Goal: Task Accomplishment & Management: Complete application form

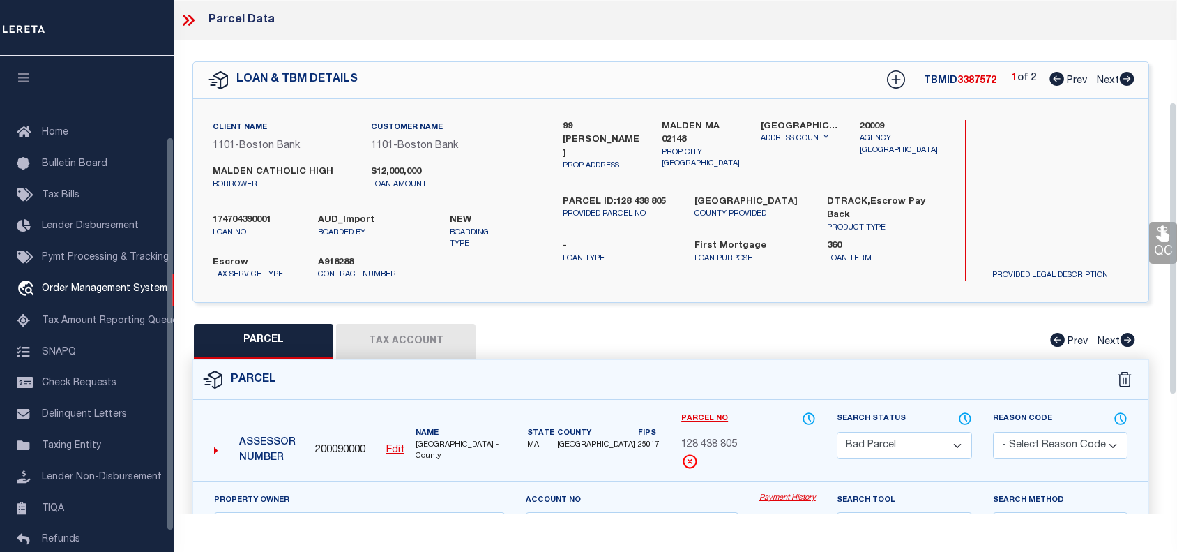
select select "BP"
select select "AGF"
select select "ADD"
select select "45636"
select select "4566"
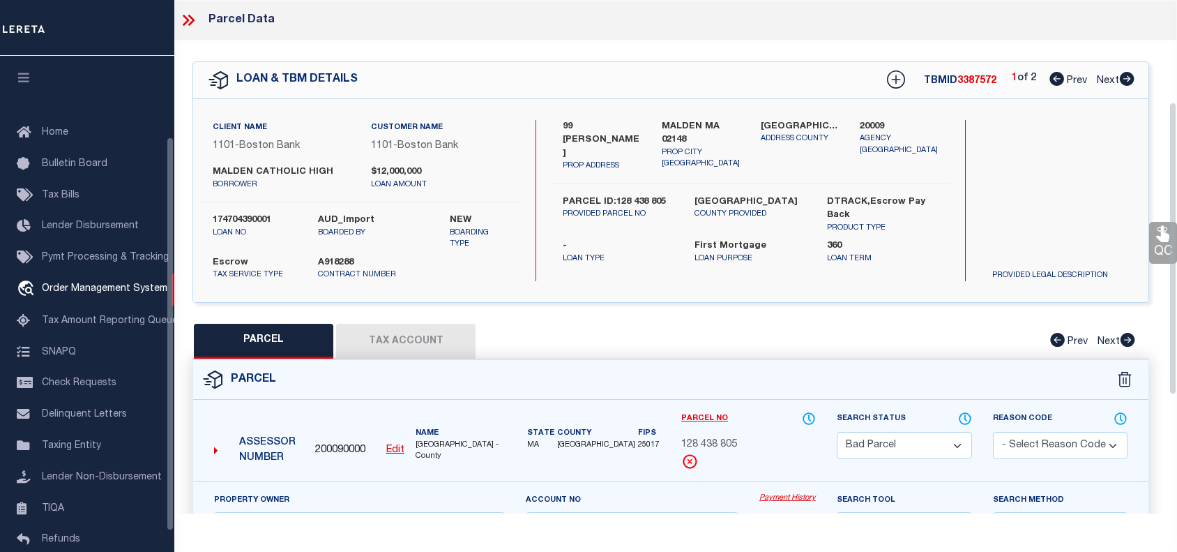
select select "10"
select select "Escrow"
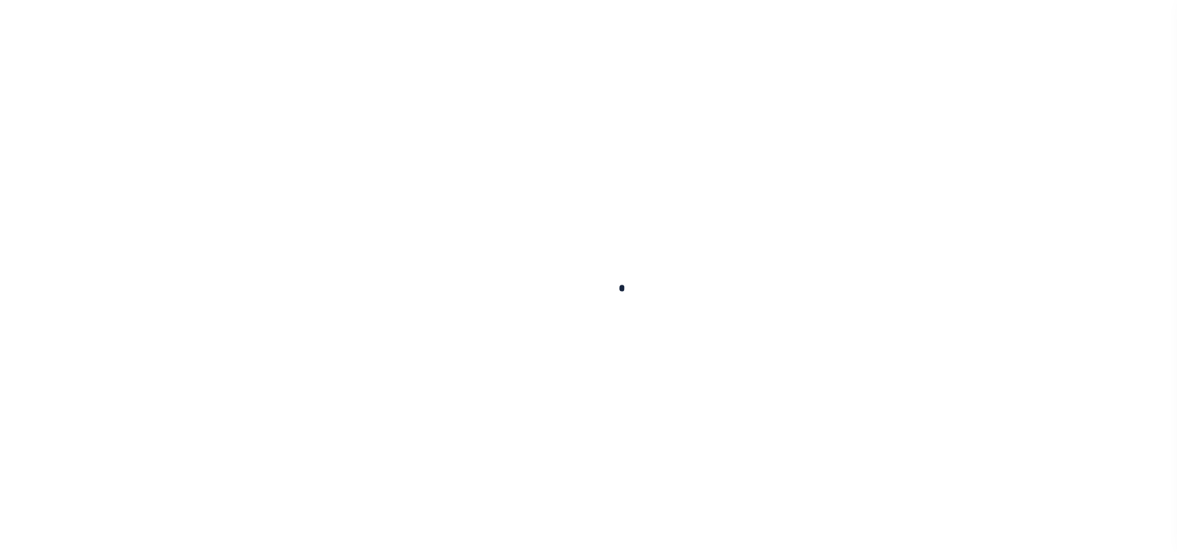
scroll to position [315, 0]
type input "174704390001"
type input "MALDEN CATHOLIC HIGH"
select select
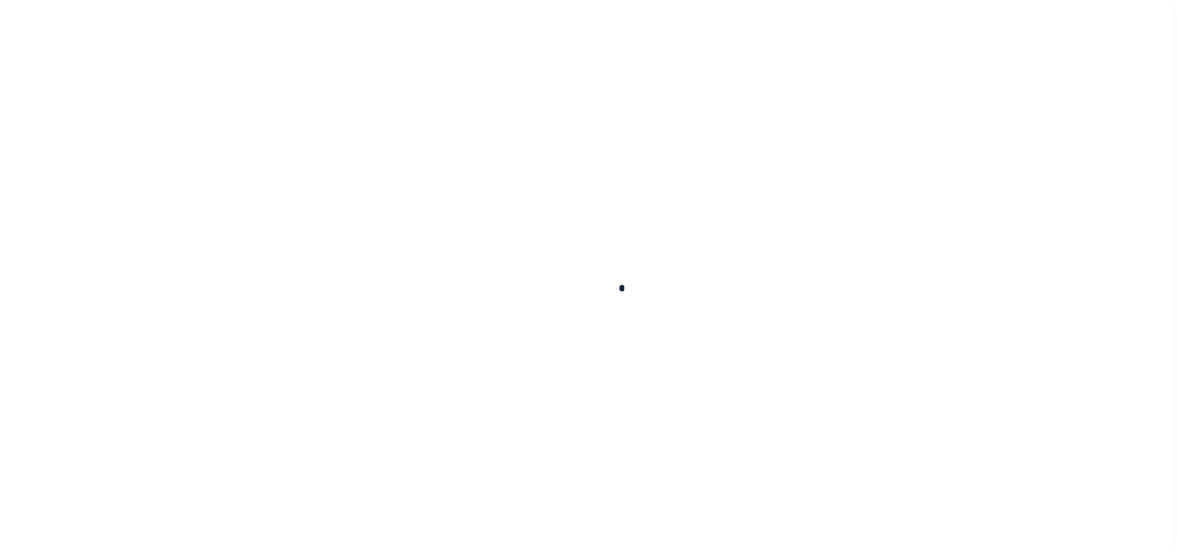
select select "10"
select select "Escrow"
type input "99 [PERSON_NAME]"
type input "PARCEL ID:128 438 805"
select select
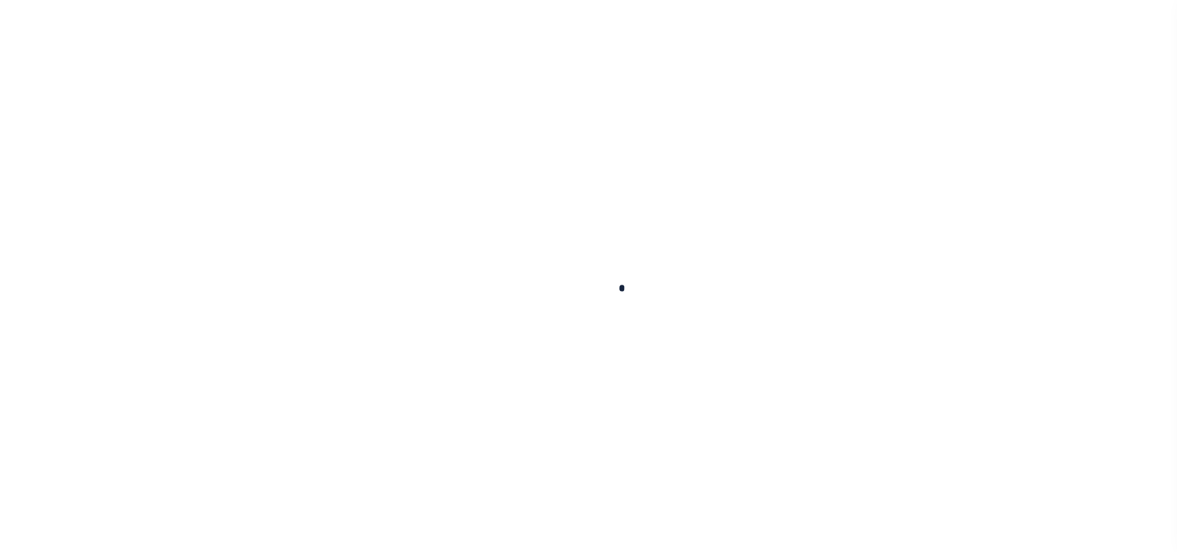
type input "MALDEN MA 02148"
type input "41609"
type input "MA"
select select
select select "45636"
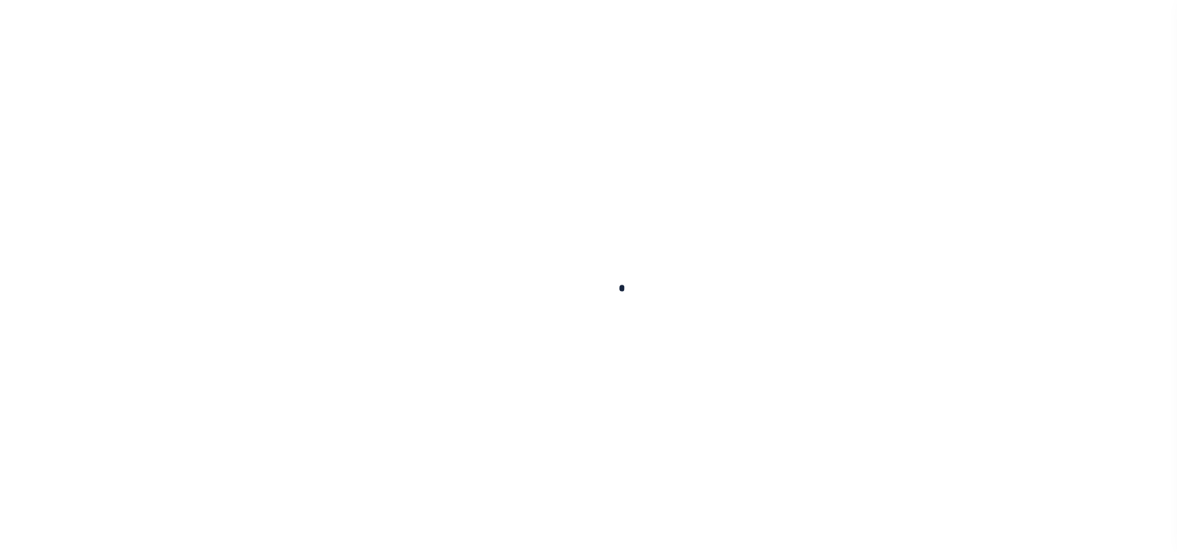
select select "4566"
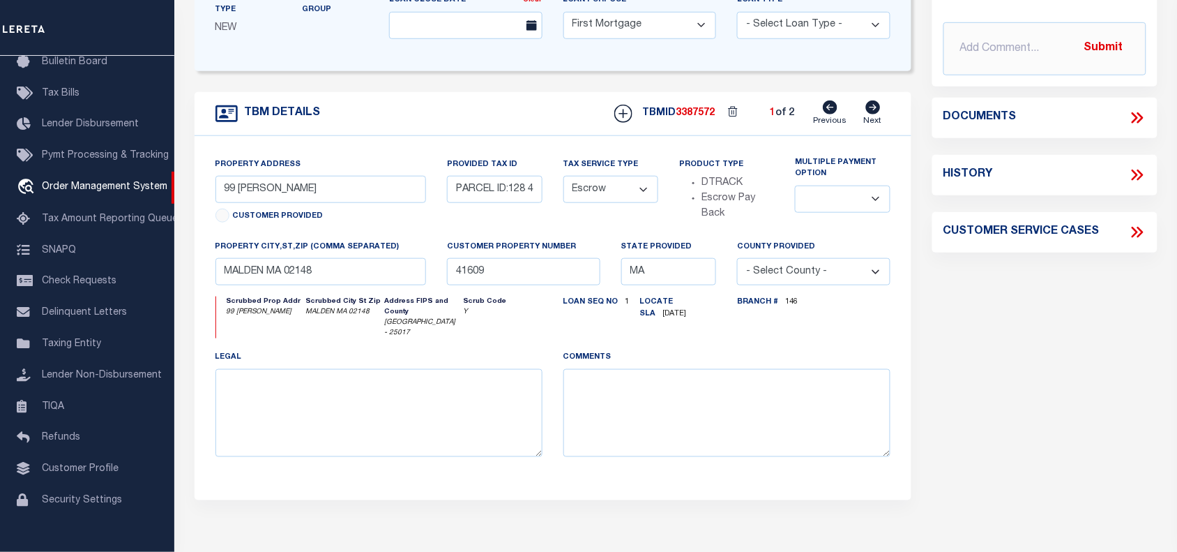
scroll to position [61, 0]
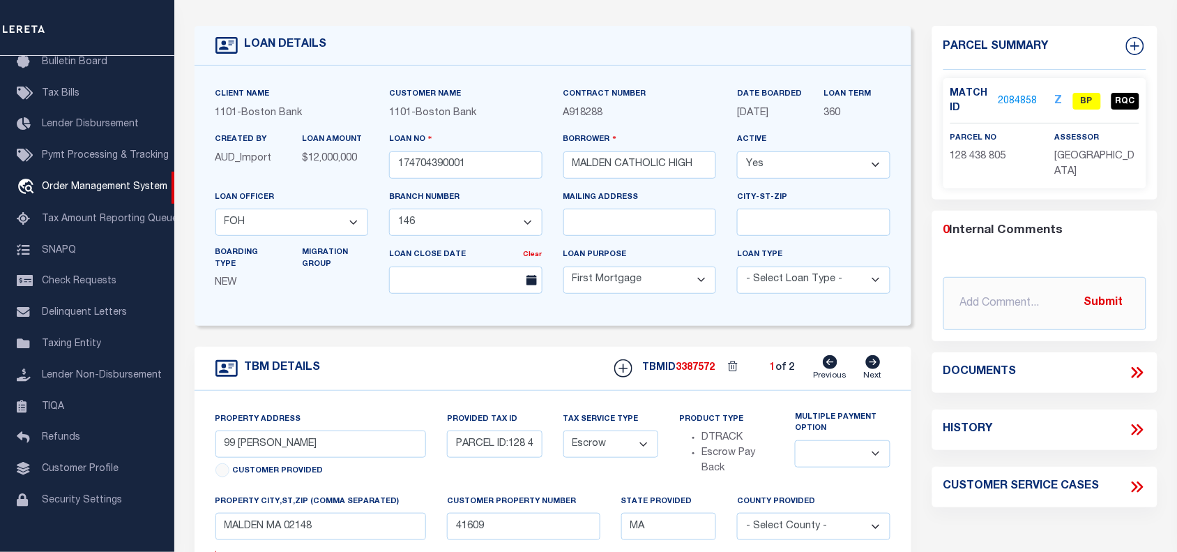
click at [1022, 98] on link "2084858" at bounding box center [1018, 101] width 39 height 15
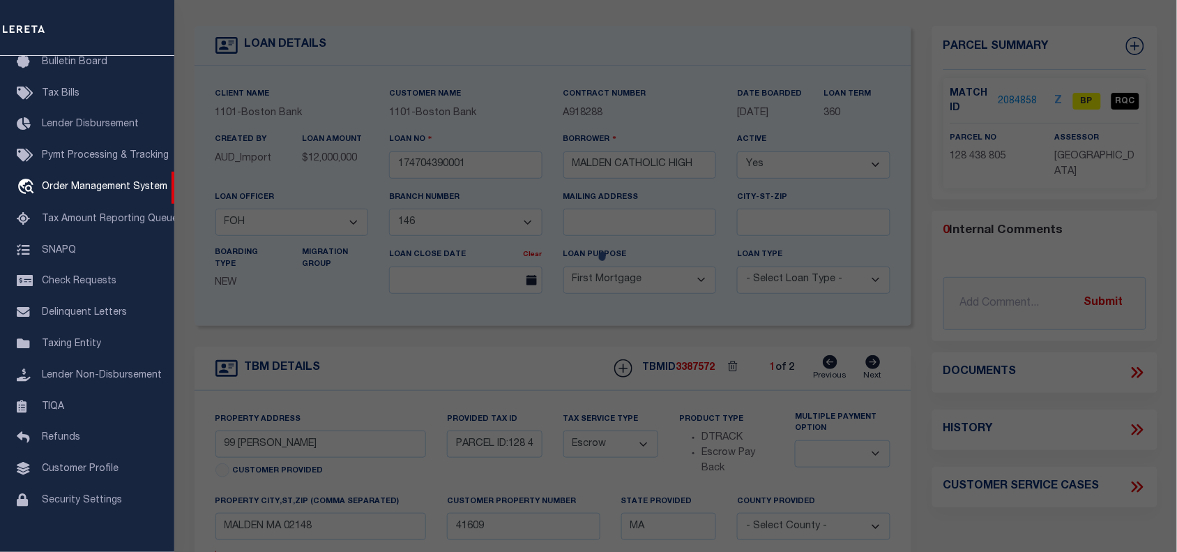
checkbox input "false"
select select "BP"
type input "[GEOGRAPHIC_DATA]"
select select "AGF"
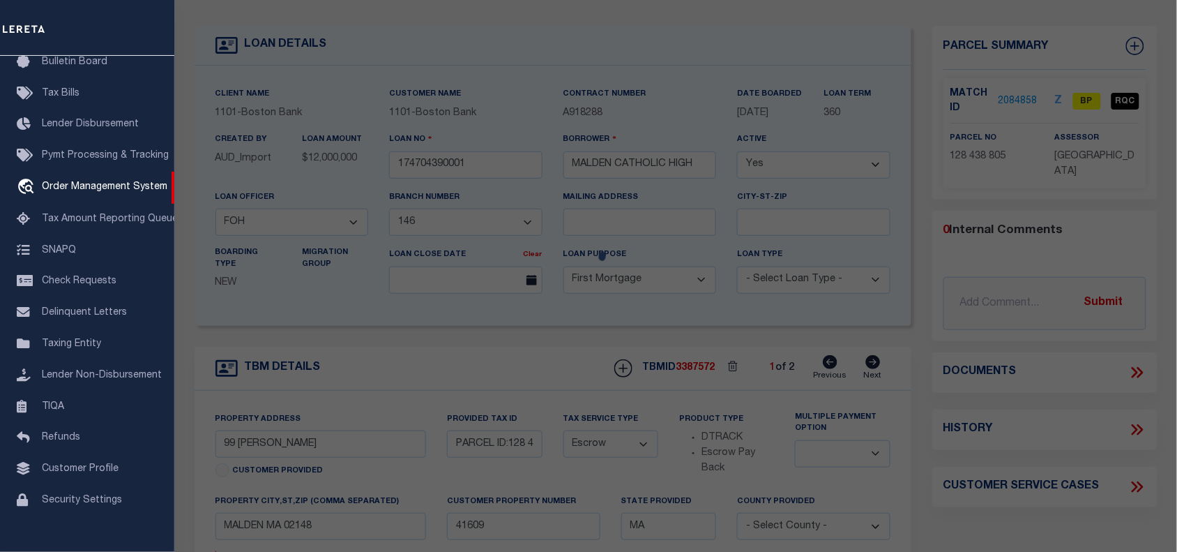
select select "ADD"
type input "99 [PERSON_NAME]"
type input "MALDEN MA 02148"
type textarea "LOT:805 BLK:438 DIST:165 CITY/[GEOGRAPHIC_DATA]/TWP:[GEOGRAPHIC_DATA]"
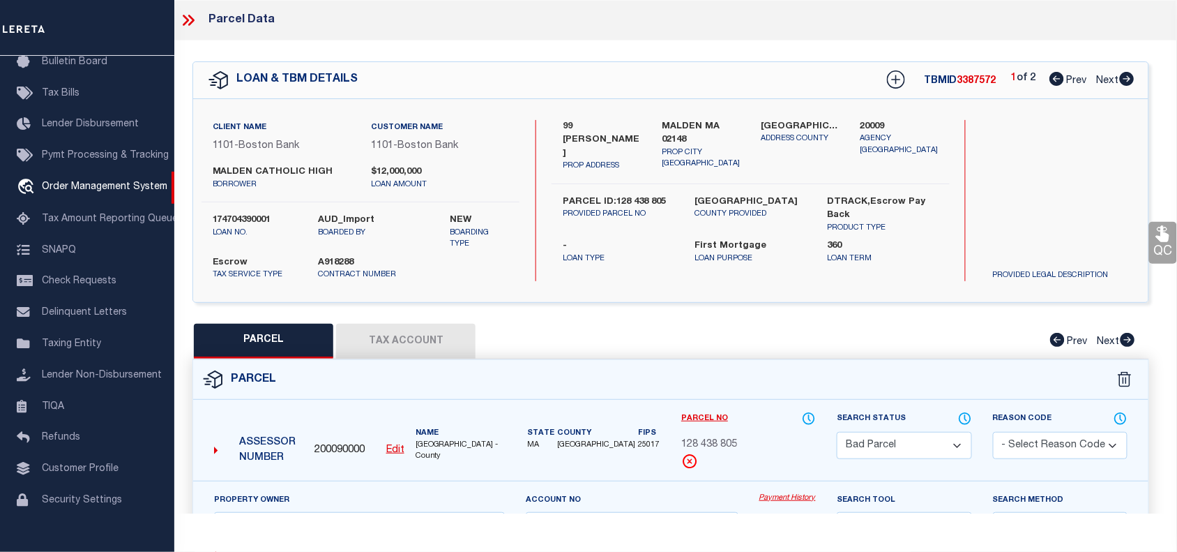
click at [886, 442] on select "Automated Search Bad Parcel Complete Duplicate Parcel High Dollar Reporting In …" at bounding box center [904, 445] width 135 height 27
click at [837, 432] on select "Automated Search Bad Parcel Complete Duplicate Parcel High Dollar Reporting In …" at bounding box center [904, 445] width 135 height 27
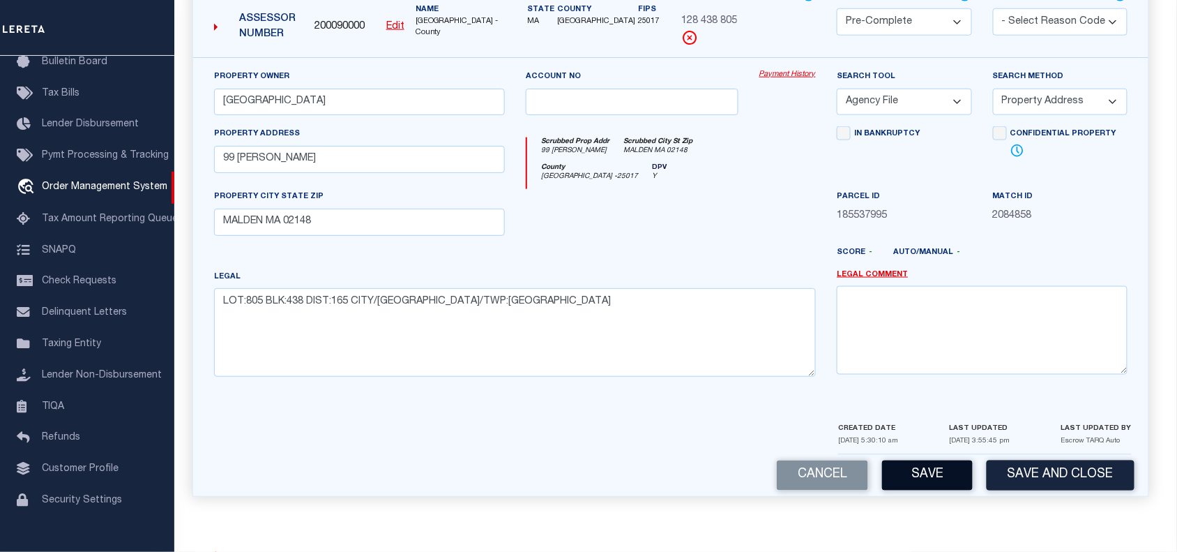
click at [918, 476] on button "Save" at bounding box center [927, 475] width 91 height 30
select select "AS"
select select
checkbox input "false"
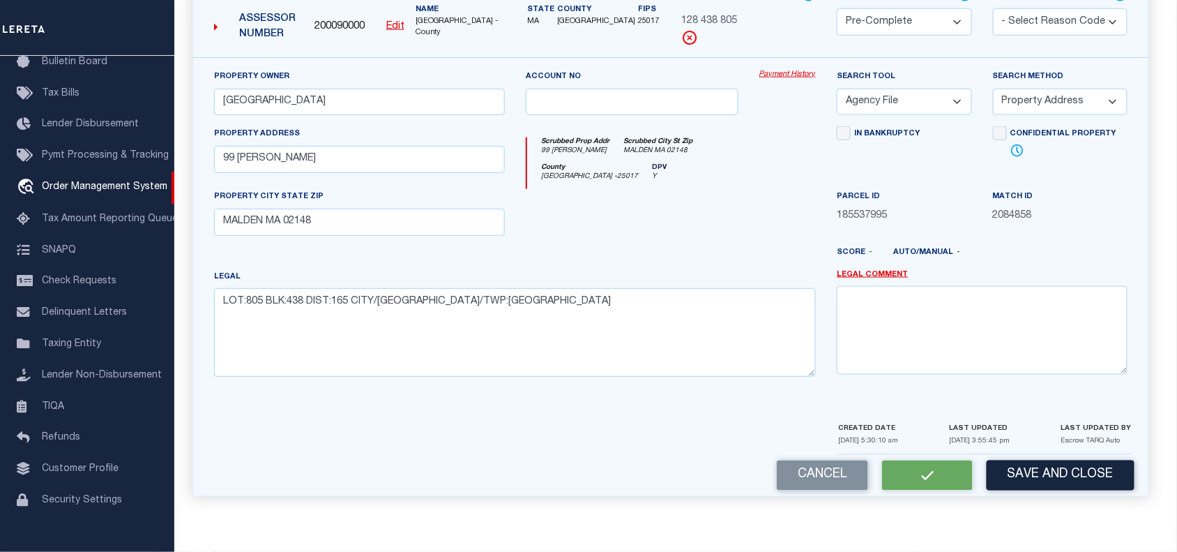
checkbox input "false"
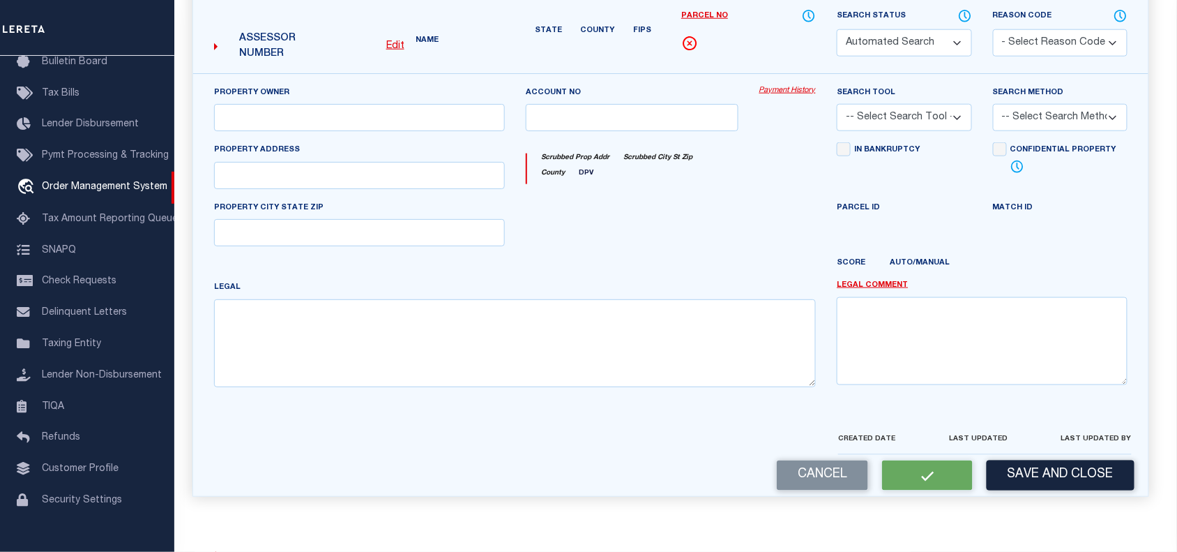
select select "PC"
type input "[GEOGRAPHIC_DATA]"
select select "AGF"
select select "ADD"
type input "99 [PERSON_NAME]"
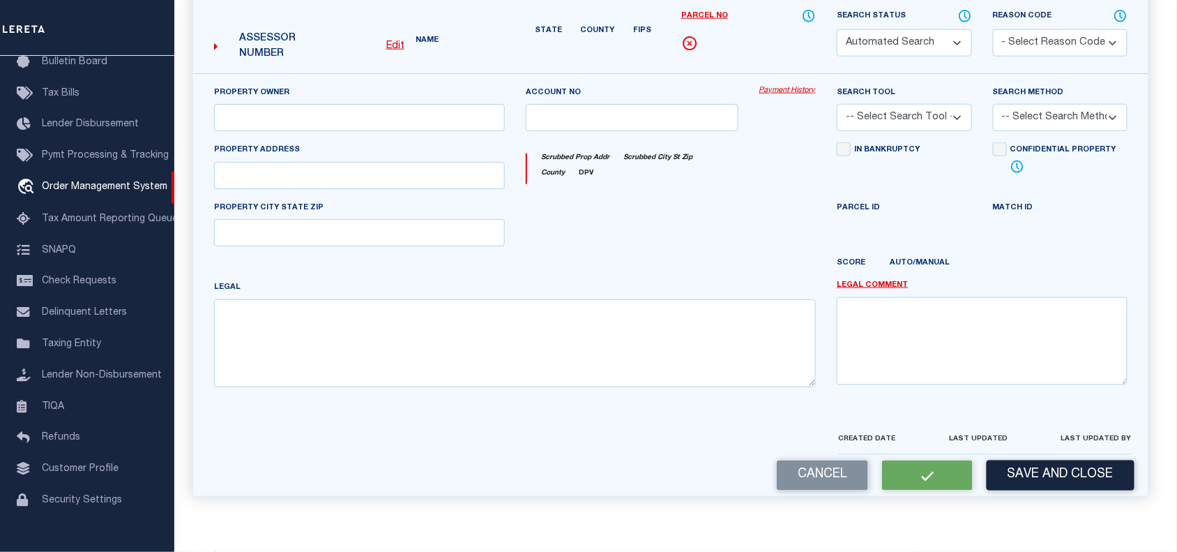
type input "MALDEN MA 02148"
type textarea "LOT:805 BLK:438 DIST:165 CITY/[GEOGRAPHIC_DATA]/TWP:[GEOGRAPHIC_DATA]"
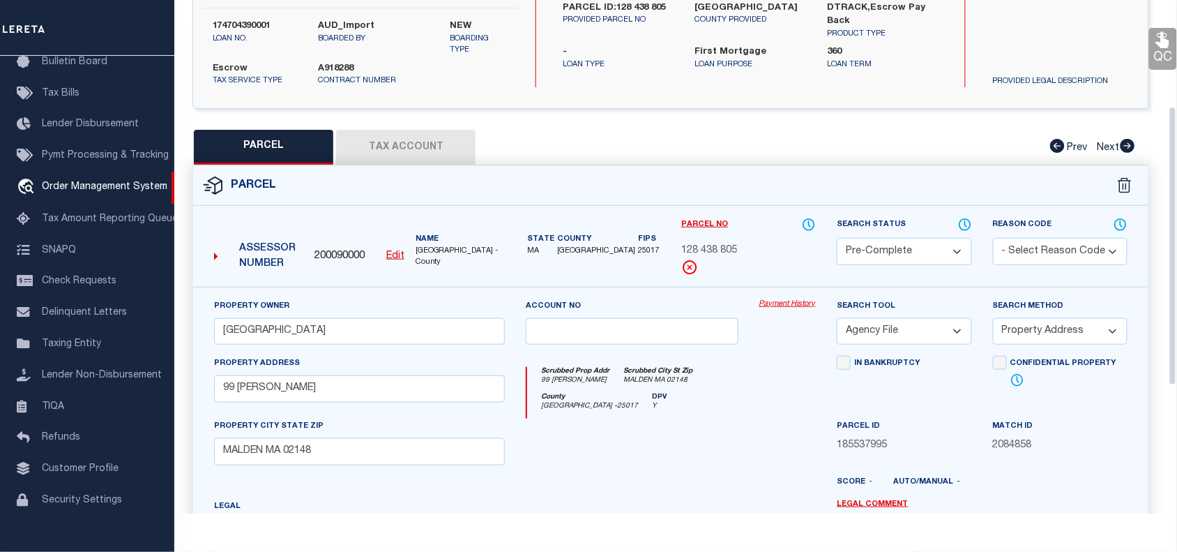
scroll to position [147, 0]
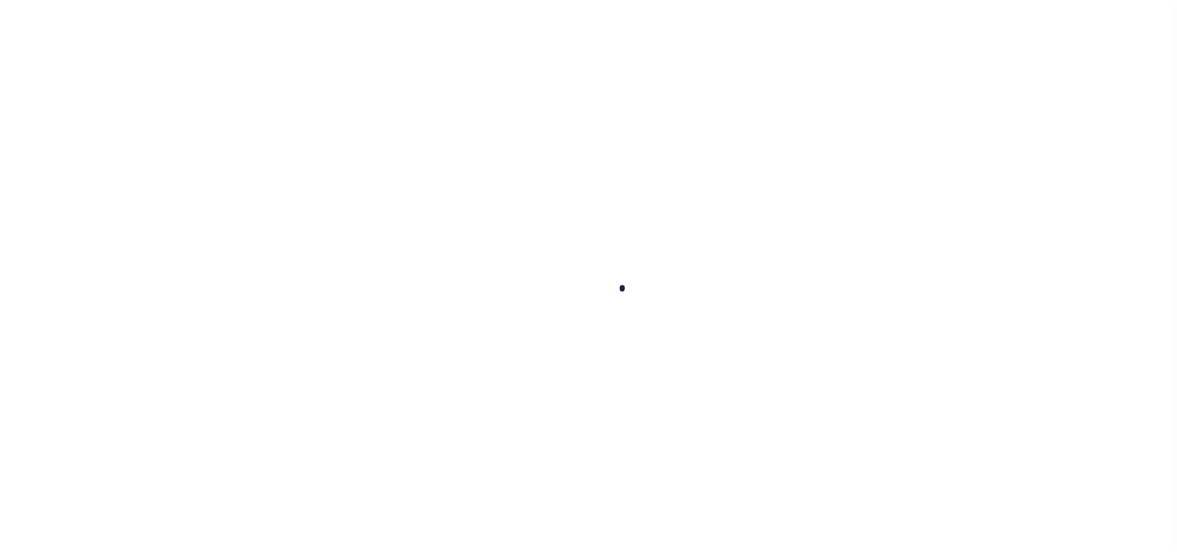
scroll to position [61, 0]
type input "174704390001"
type input "MALDEN CATHOLIC HIGH"
select select
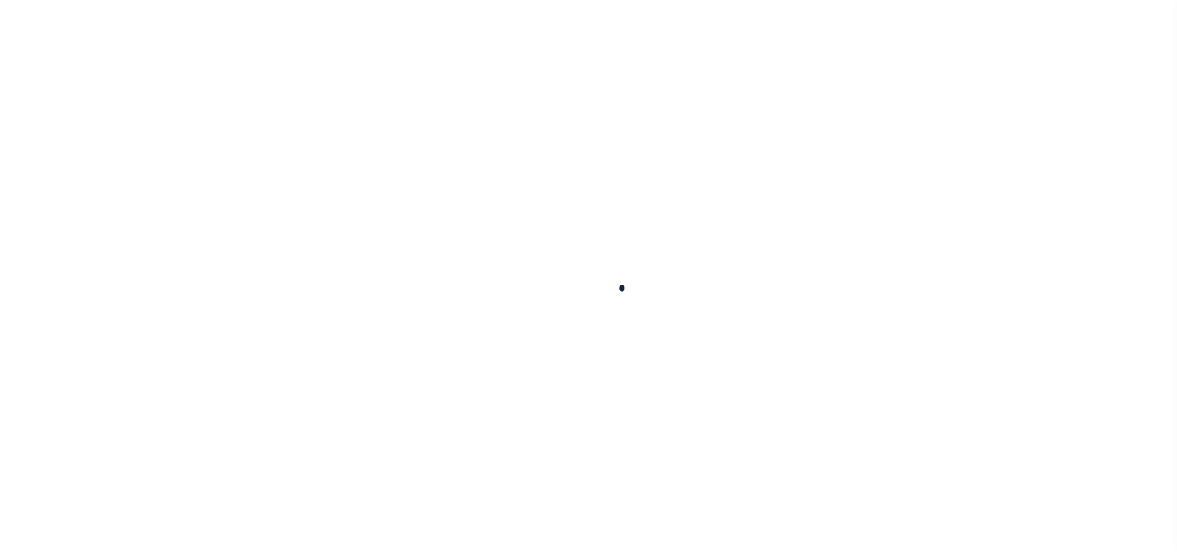
select select "10"
select select "Escrow"
type input "99 [PERSON_NAME]"
type input "PARCEL ID:128 438 805"
select select
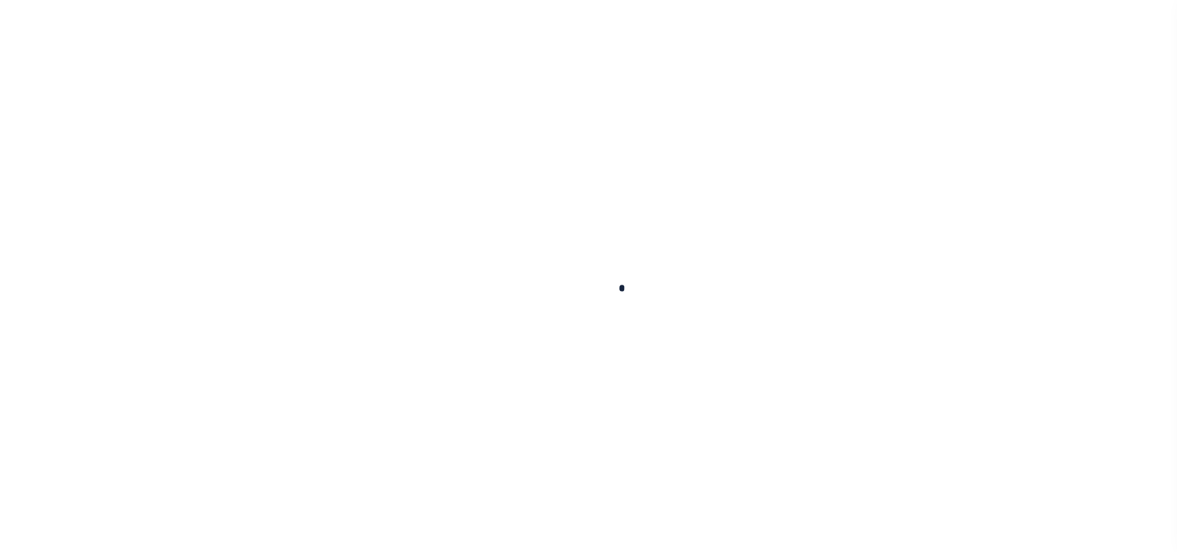
type input "MALDEN MA 02148"
type input "41609"
type input "MA"
select select
select select "45636"
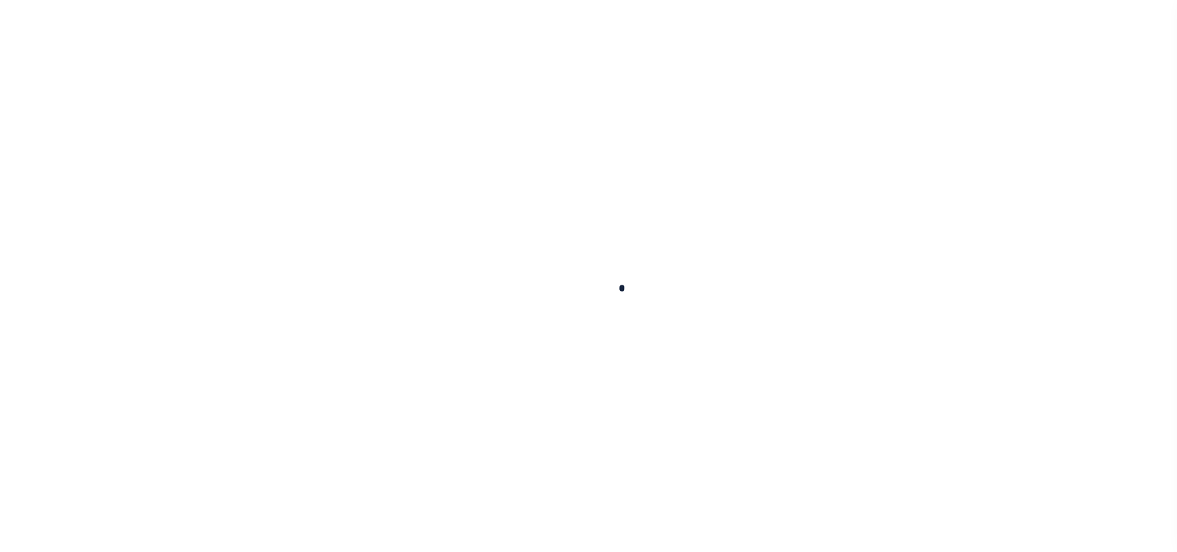
select select "4566"
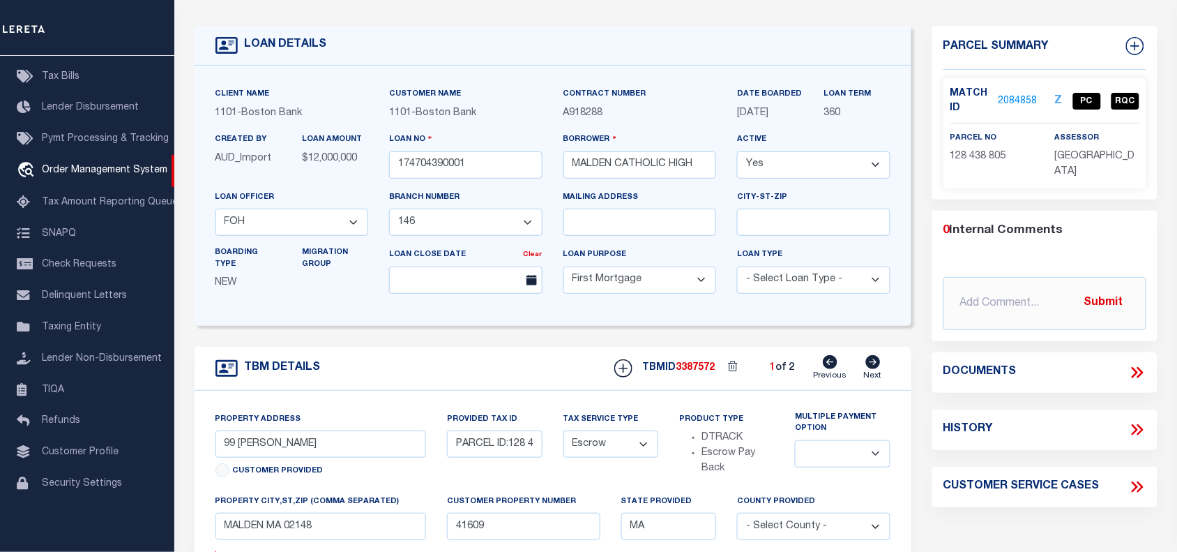
click at [1022, 94] on link "2084858" at bounding box center [1018, 101] width 39 height 15
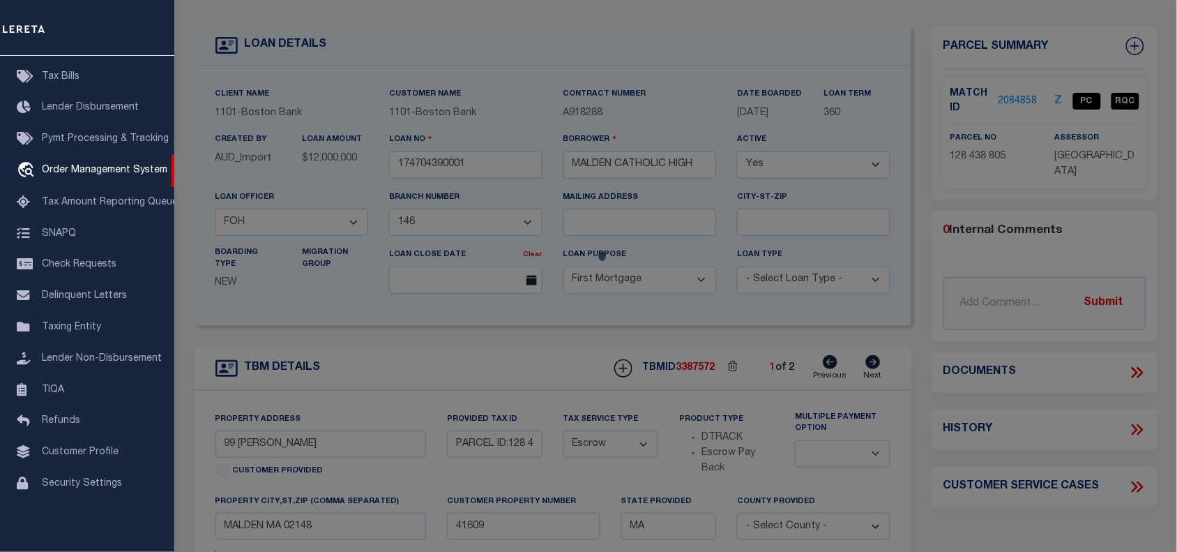
checkbox input "false"
select select "PC"
type input "[GEOGRAPHIC_DATA]"
select select "AGF"
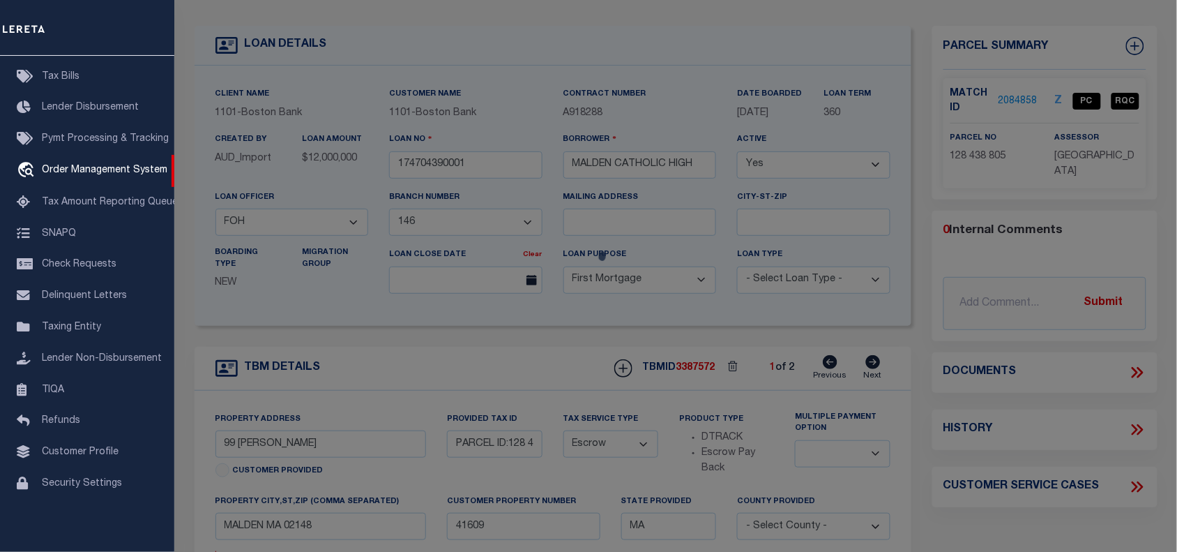
select select "ADD"
type input "99 [PERSON_NAME]"
type input "MALDEN MA 02148"
type textarea "LOT:805 BLK:438 DIST:165 CITY/[GEOGRAPHIC_DATA]/TWP:[GEOGRAPHIC_DATA]"
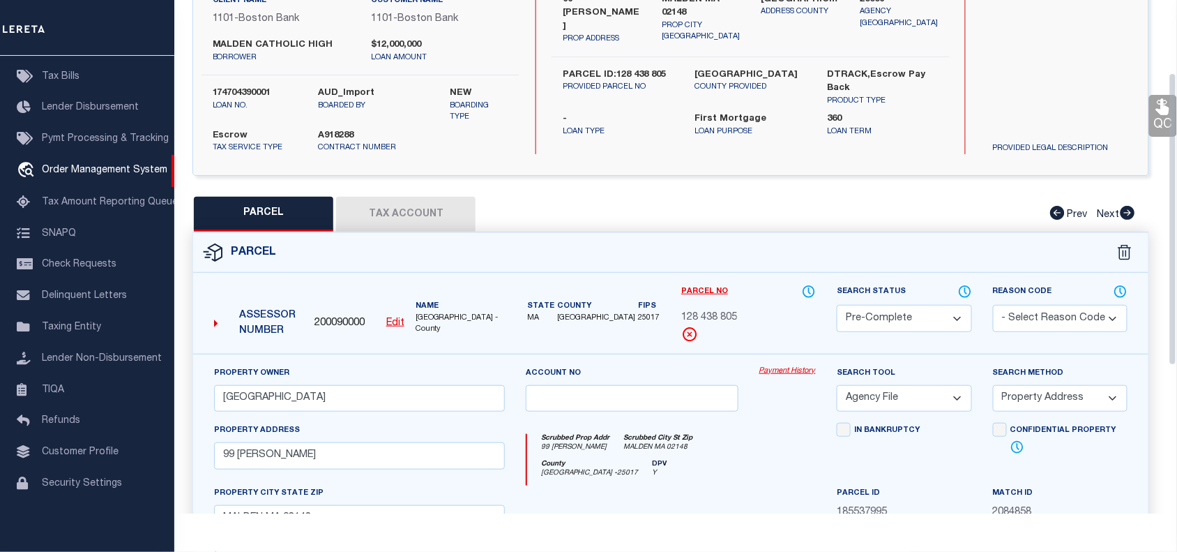
scroll to position [110, 0]
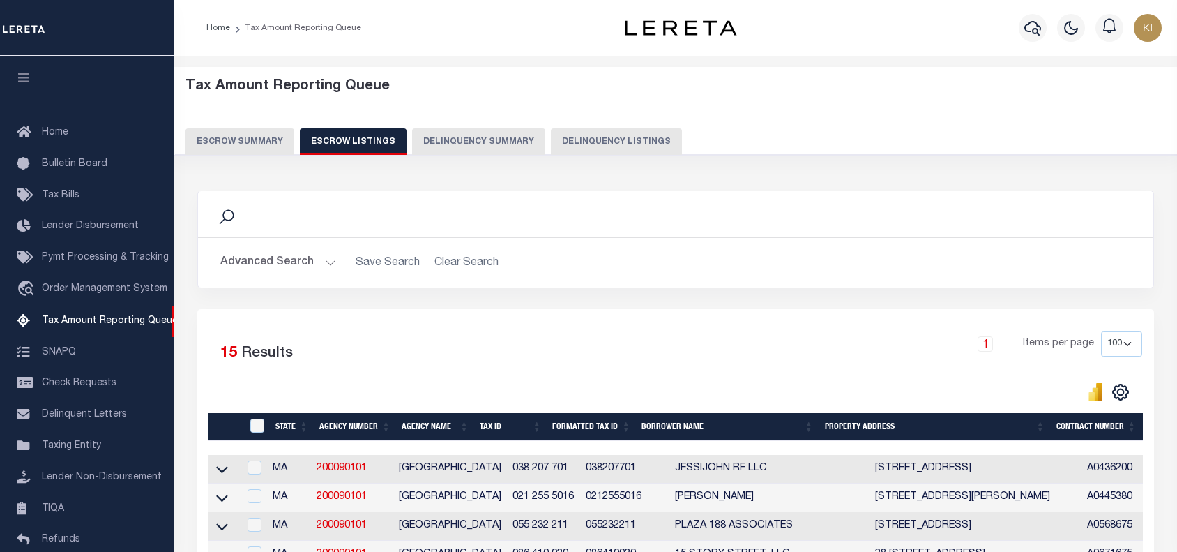
select select "100"
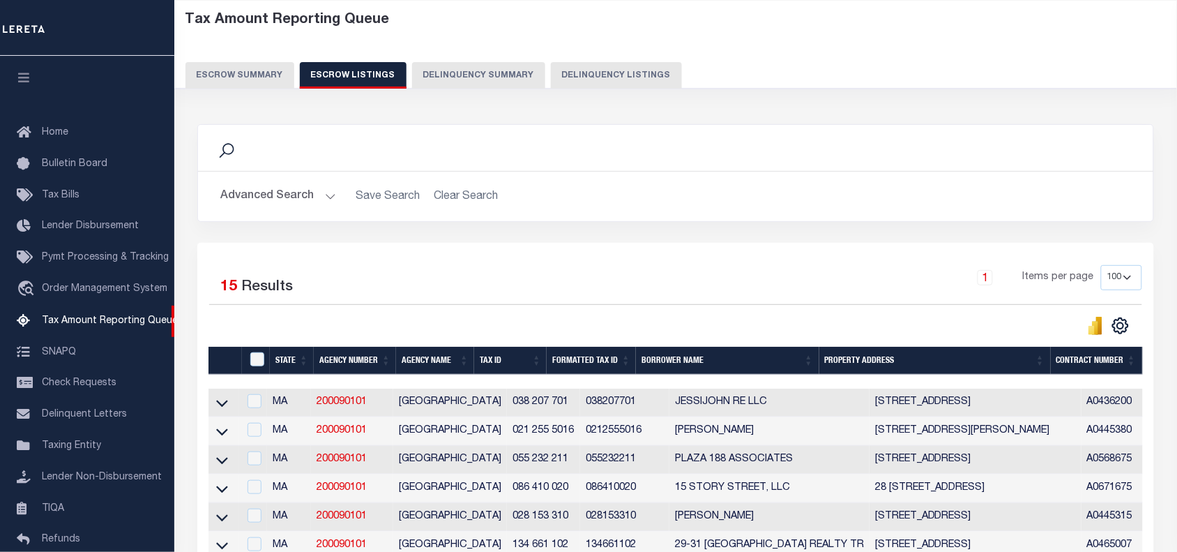
scroll to position [114, 0]
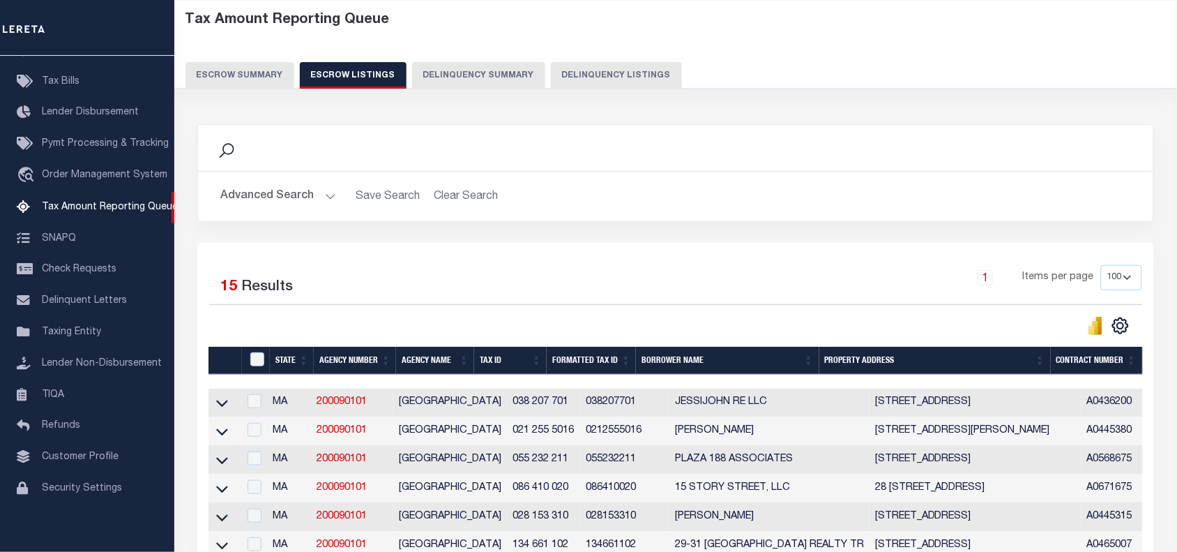
click at [670, 474] on td "PLAZA 188 ASSOCIATES" at bounding box center [770, 460] width 200 height 29
checkbox input "true"
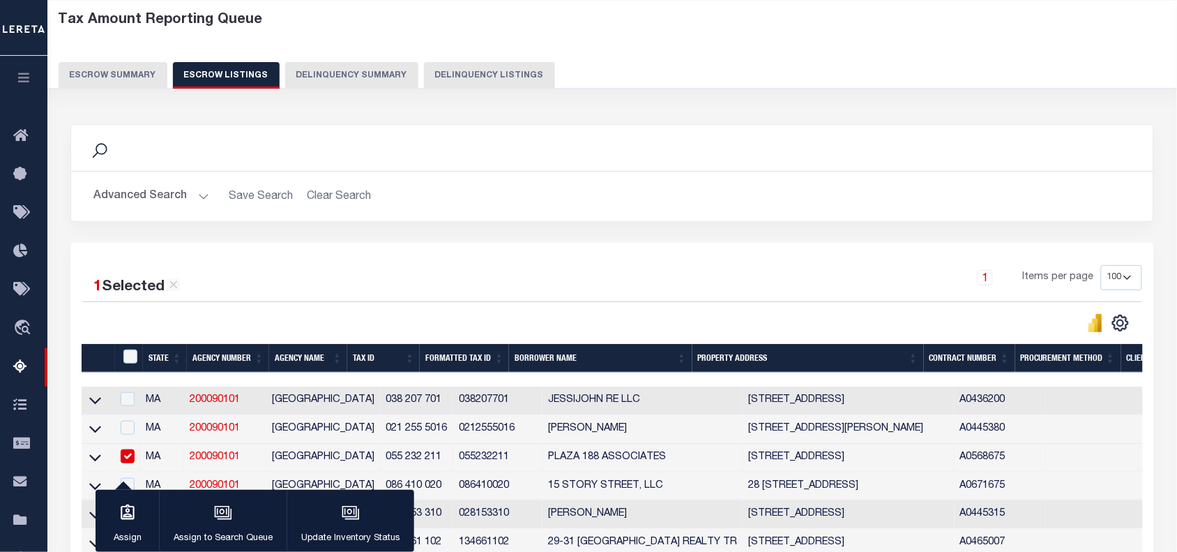
click at [679, 204] on h2 "Advanced Search Save Search Clear Search" at bounding box center [612, 196] width 1060 height 27
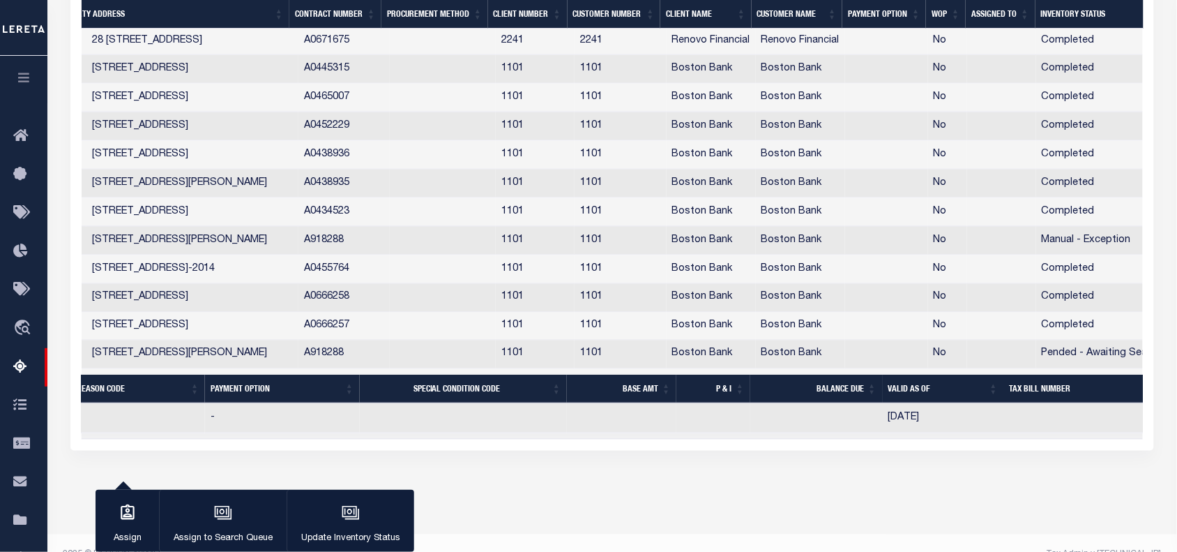
scroll to position [0, 640]
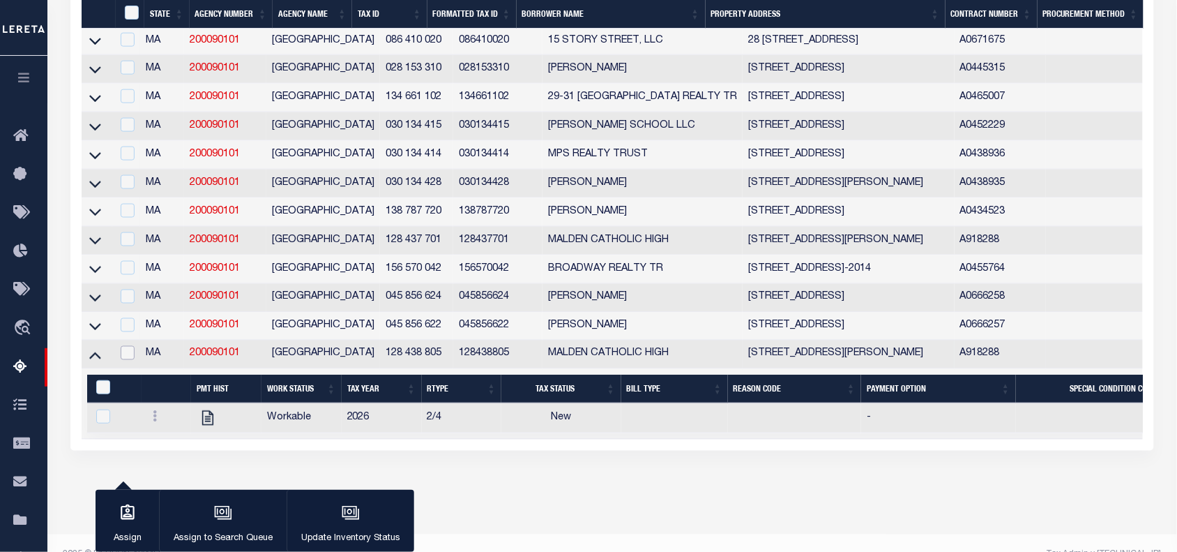
click at [130, 360] on input "checkbox" at bounding box center [128, 353] width 14 height 14
checkbox input "true"
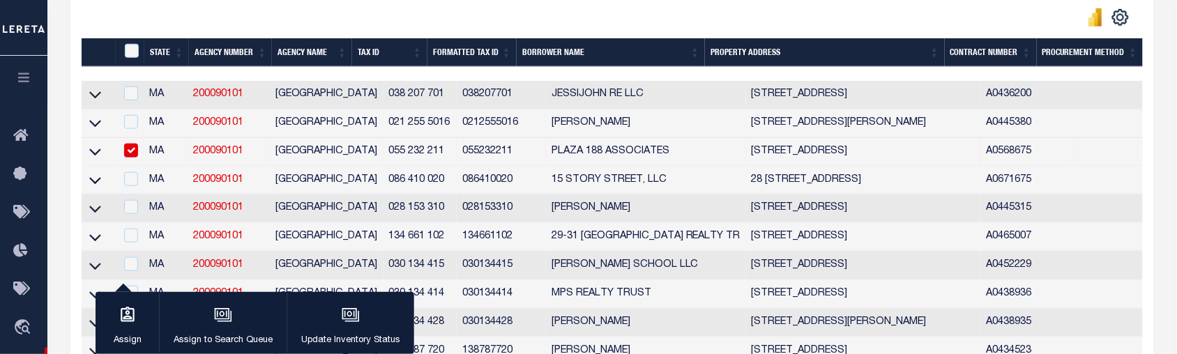
scroll to position [370, 0]
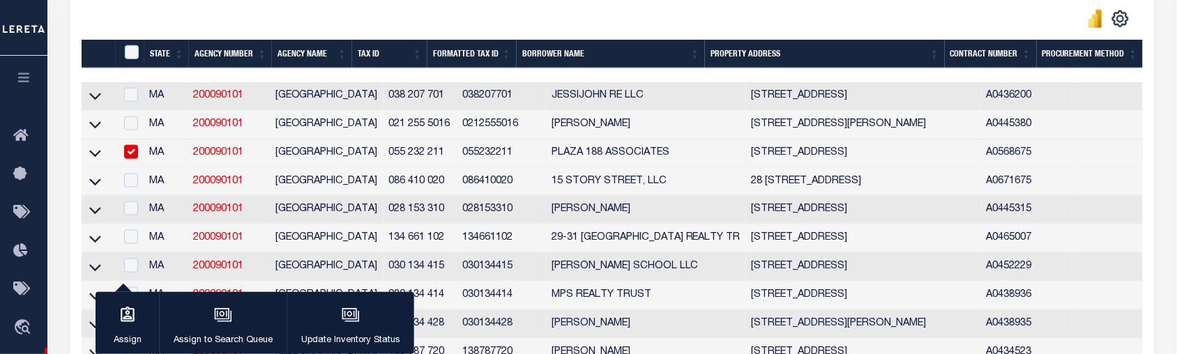
click at [127, 158] on input "checkbox" at bounding box center [131, 152] width 14 height 14
checkbox input "false"
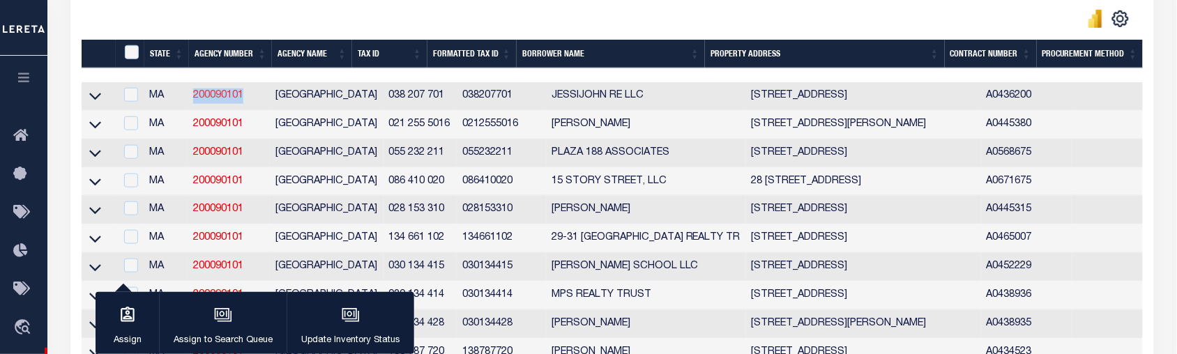
drag, startPoint x: 249, startPoint y: 102, endPoint x: 194, endPoint y: 103, distance: 55.1
click at [194, 103] on td "200090101" at bounding box center [229, 96] width 82 height 29
checkbox input "true"
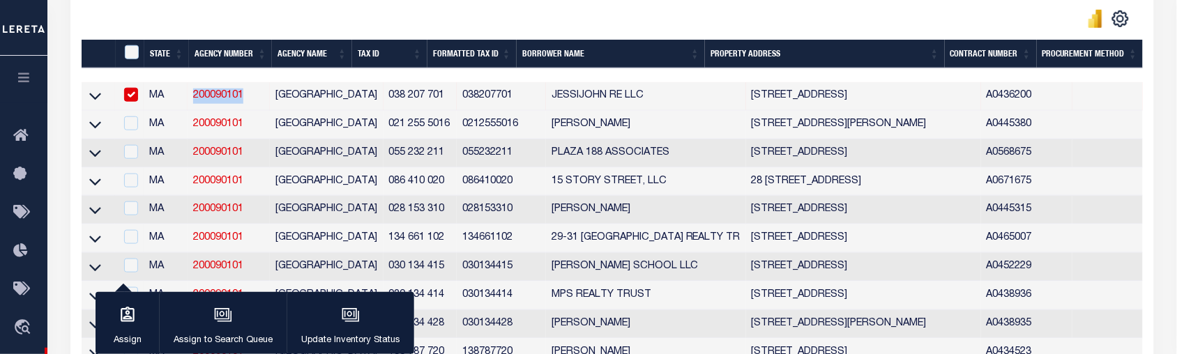
copy link "200090101"
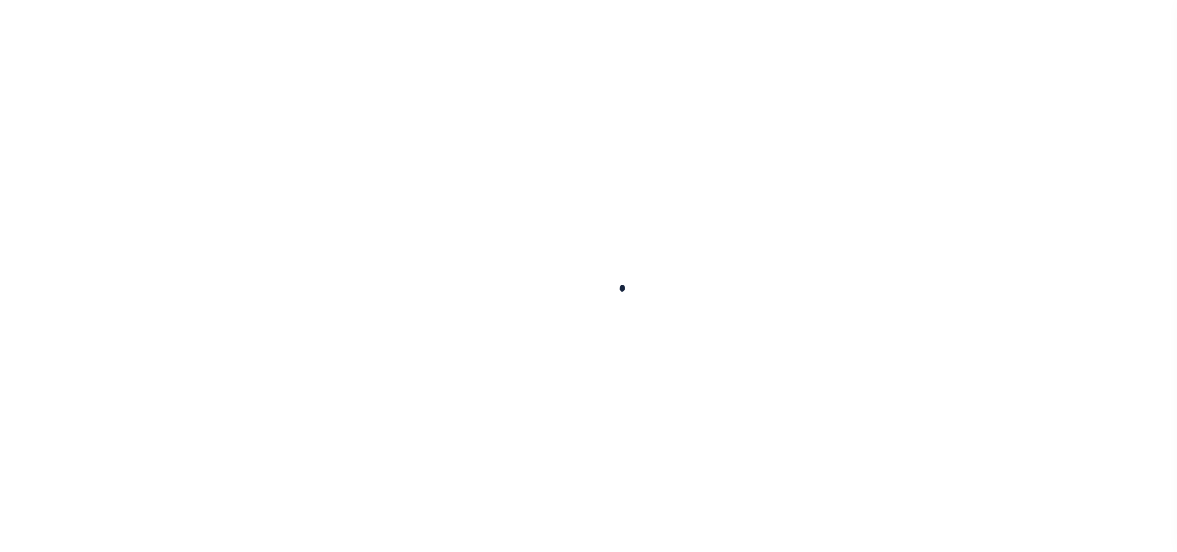
select select "10"
select select "Escrow"
type input "99 [PERSON_NAME]"
type input "PARCEL ID:128 438 805"
select select
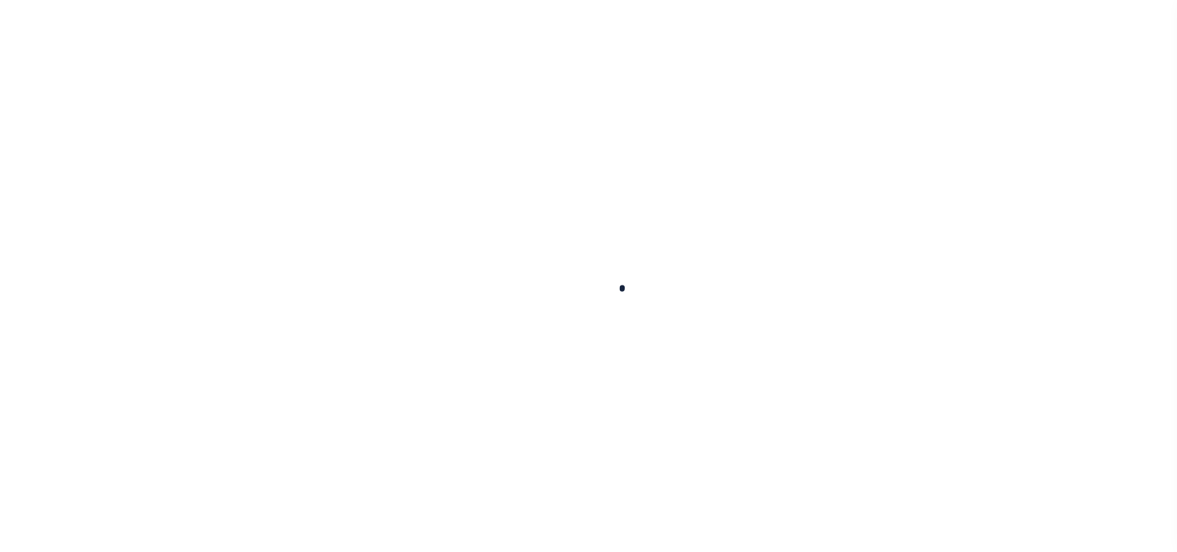
type input "MALDEN MA 02148"
type input "41609"
type input "MA"
select select
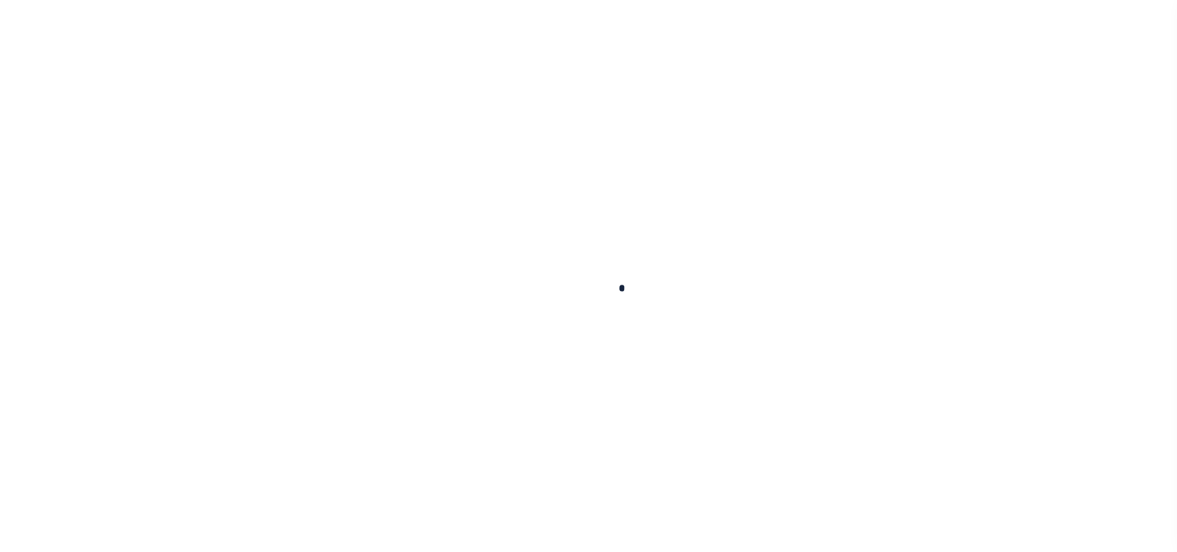
select select "45636"
select select "4566"
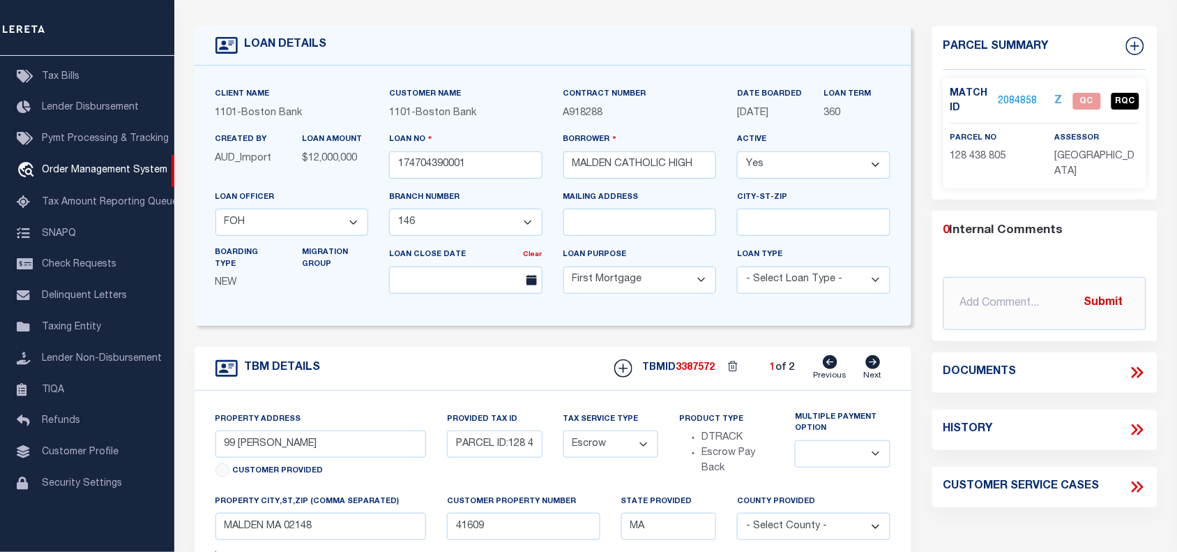
click at [1016, 98] on link "2084858" at bounding box center [1018, 101] width 39 height 15
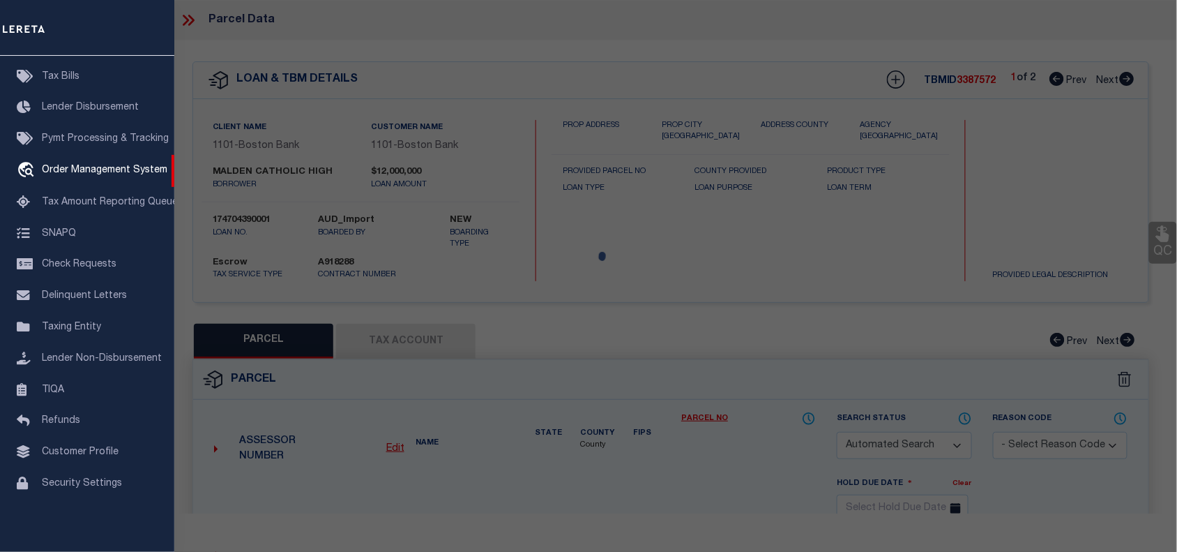
checkbox input "false"
select select "QC"
type input "[GEOGRAPHIC_DATA]"
select select "AGF"
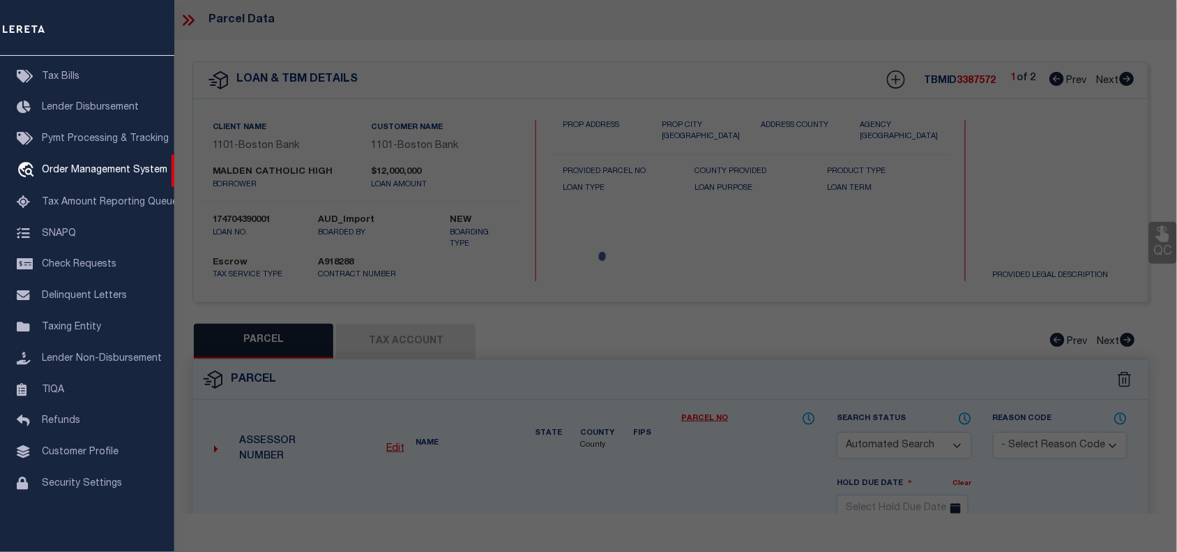
select select "ADD"
type input "99 [PERSON_NAME]"
type input "MALDEN MA 02148"
type textarea "LOT:805 BLK:438 DIST:165 CITY/[GEOGRAPHIC_DATA]/TWP:[GEOGRAPHIC_DATA]"
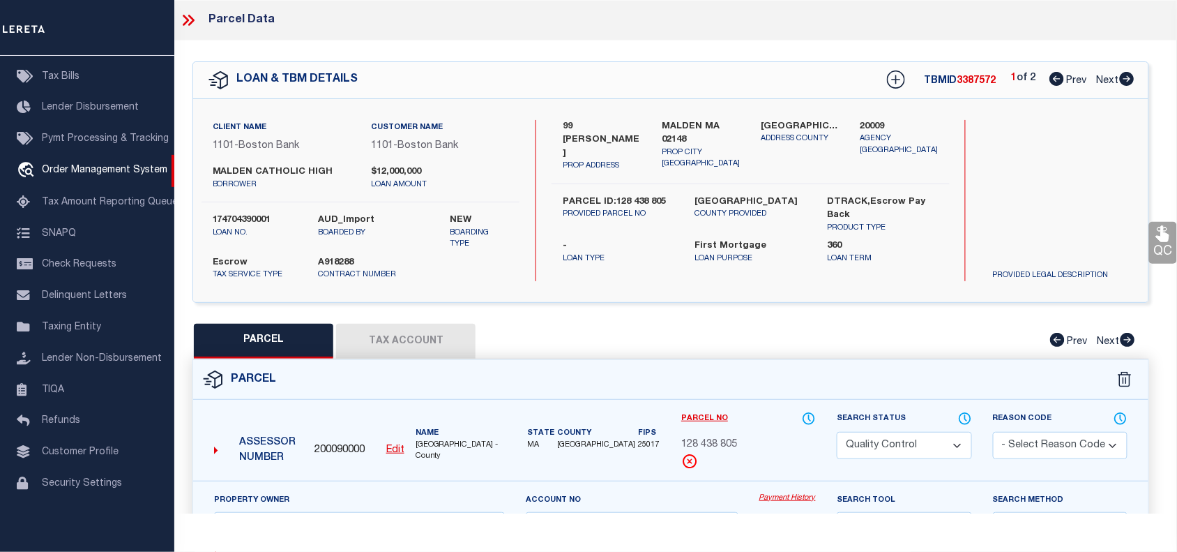
click at [914, 443] on select "Automated Search Bad Parcel Complete Duplicate Parcel High Dollar Reporting In …" at bounding box center [904, 445] width 135 height 27
click at [837, 432] on select "Automated Search Bad Parcel Complete Duplicate Parcel High Dollar Reporting In …" at bounding box center [904, 445] width 135 height 27
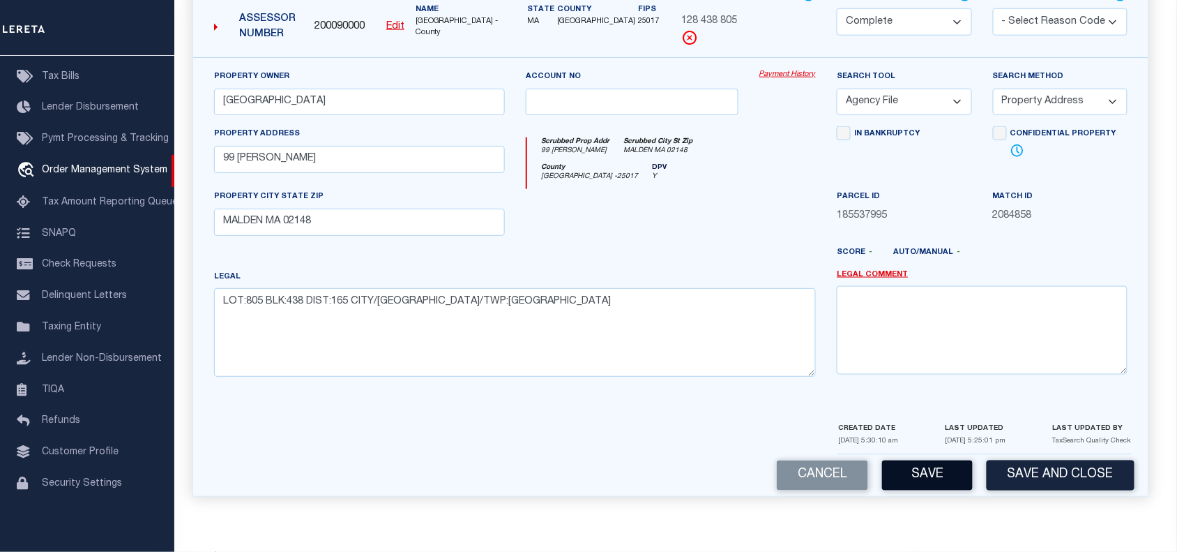
click at [921, 478] on button "Save" at bounding box center [927, 475] width 91 height 30
select select "AS"
select select
checkbox input "false"
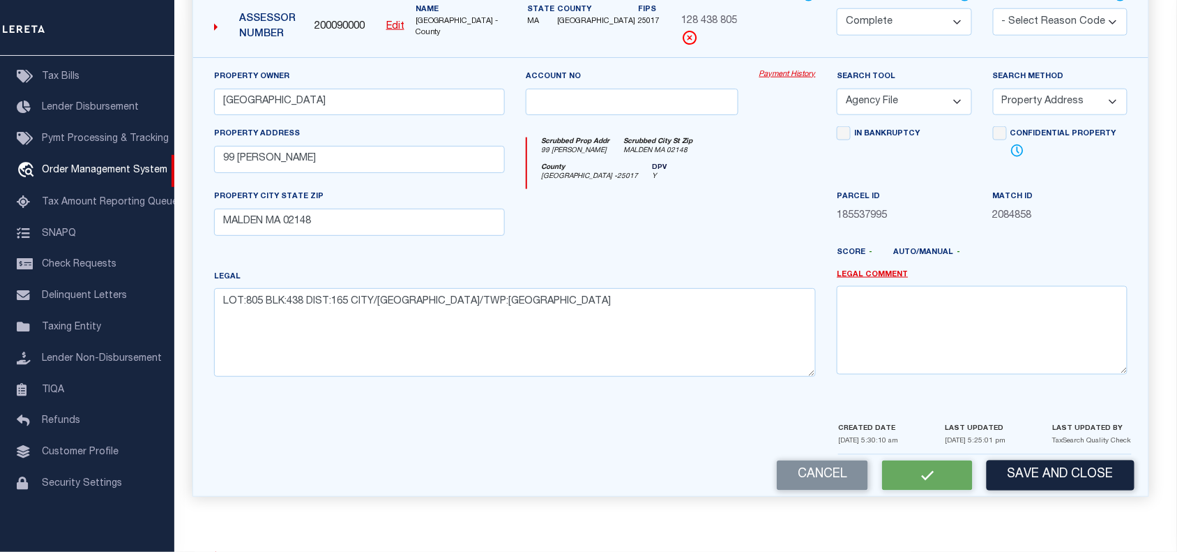
checkbox input "false"
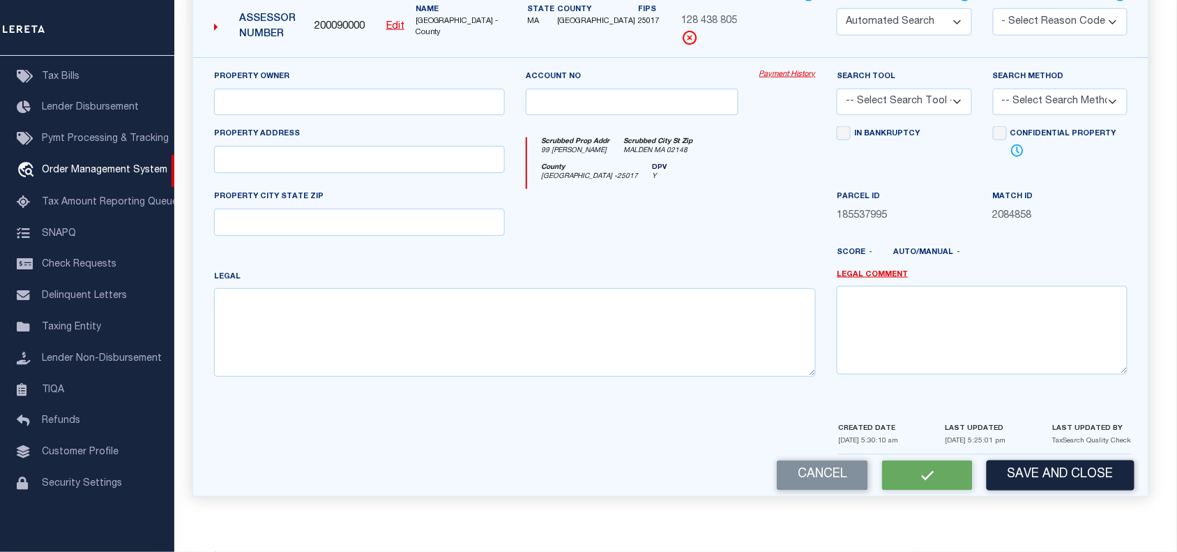
select select "CP"
type input "[GEOGRAPHIC_DATA]"
select select "AGF"
select select "ADD"
type input "99 [PERSON_NAME]"
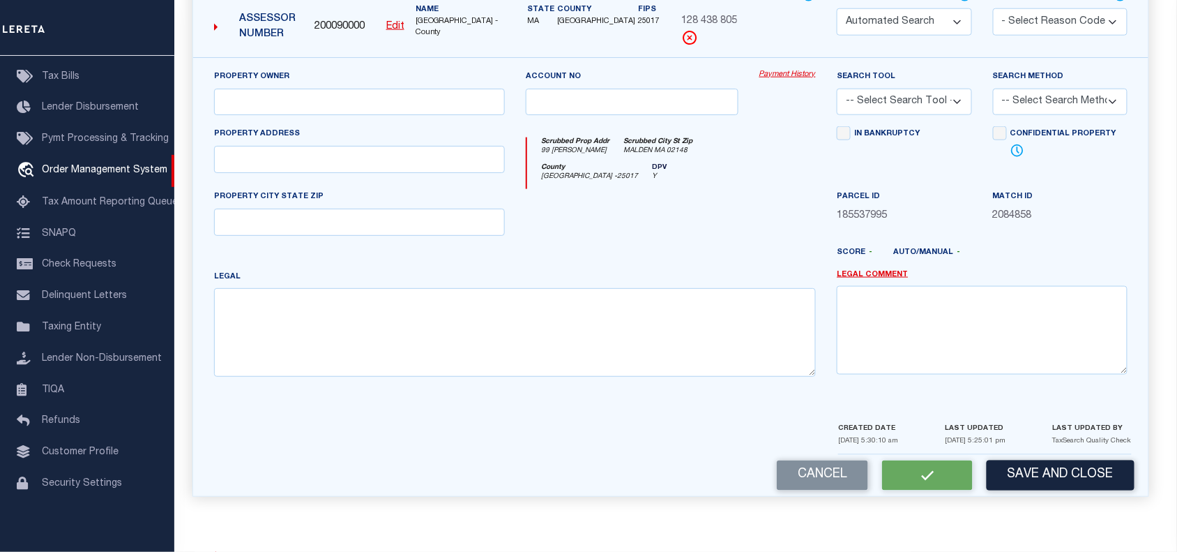
type input "MALDEN MA 02148"
type textarea "LOT:805 BLK:438 DIST:165 CITY/[GEOGRAPHIC_DATA]/TWP:[GEOGRAPHIC_DATA]"
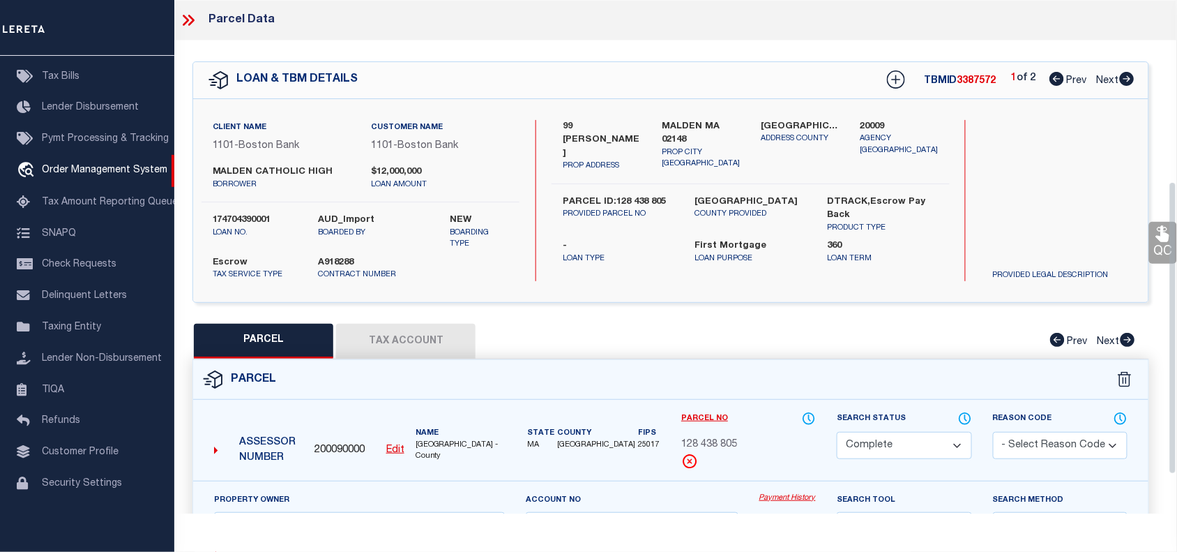
scroll to position [326, 0]
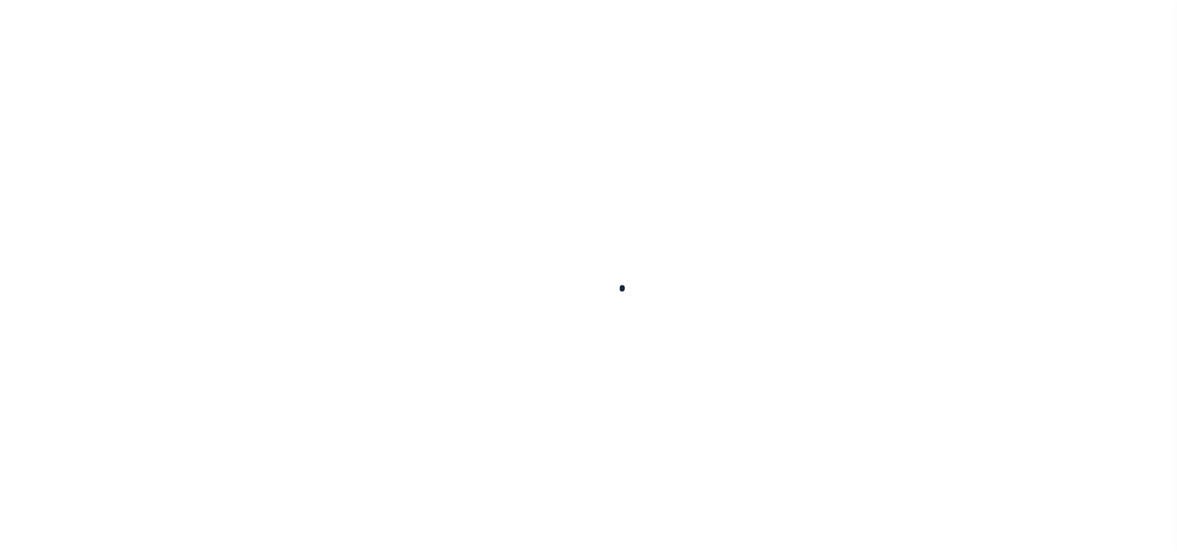
select select "10"
select select "Escrow"
type input "99 [PERSON_NAME]"
type input "PARCEL ID:128 438 805"
select select
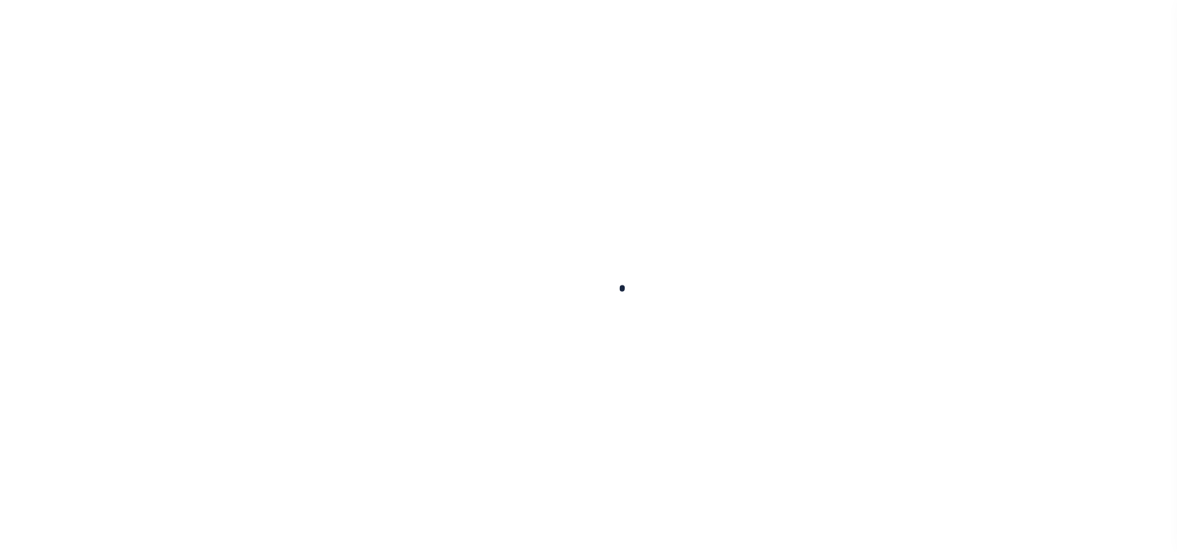
type input "MALDEN MA 02148"
type input "41609"
type input "MA"
select select
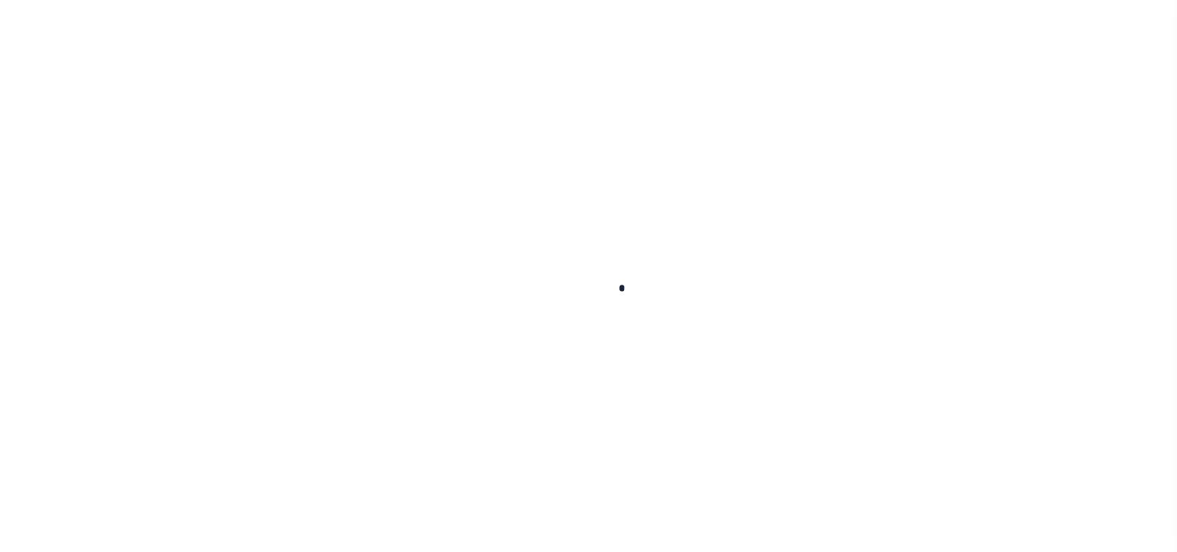
select select "45636"
select select "4566"
